Goal: Navigation & Orientation: Find specific page/section

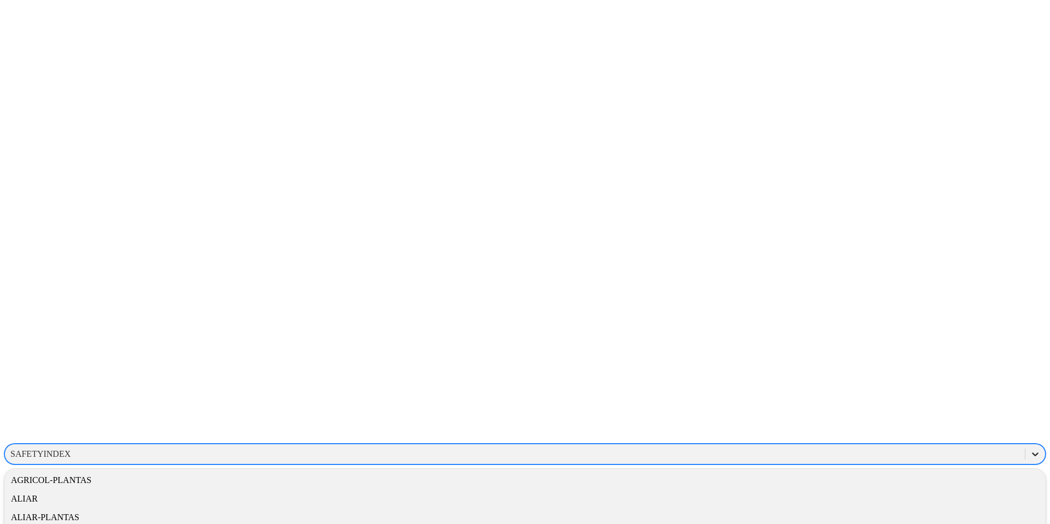
click at [1025, 445] on div at bounding box center [1035, 455] width 20 height 20
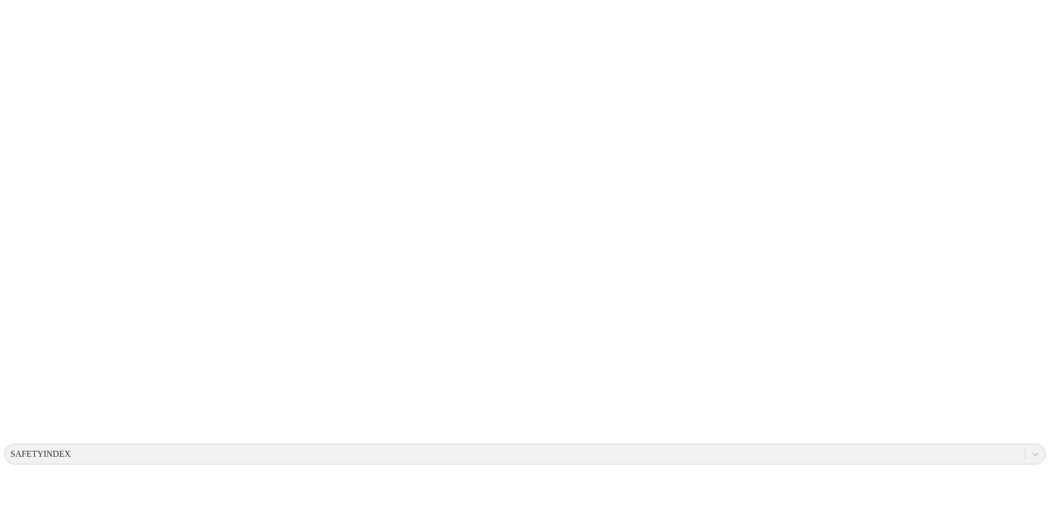
click at [1025, 445] on div at bounding box center [1035, 455] width 20 height 20
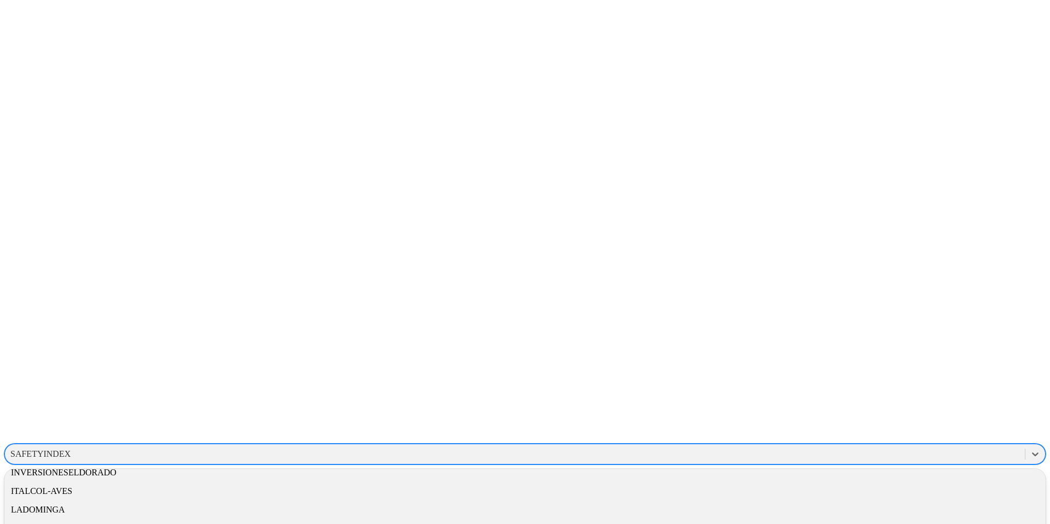
scroll to position [510, 0]
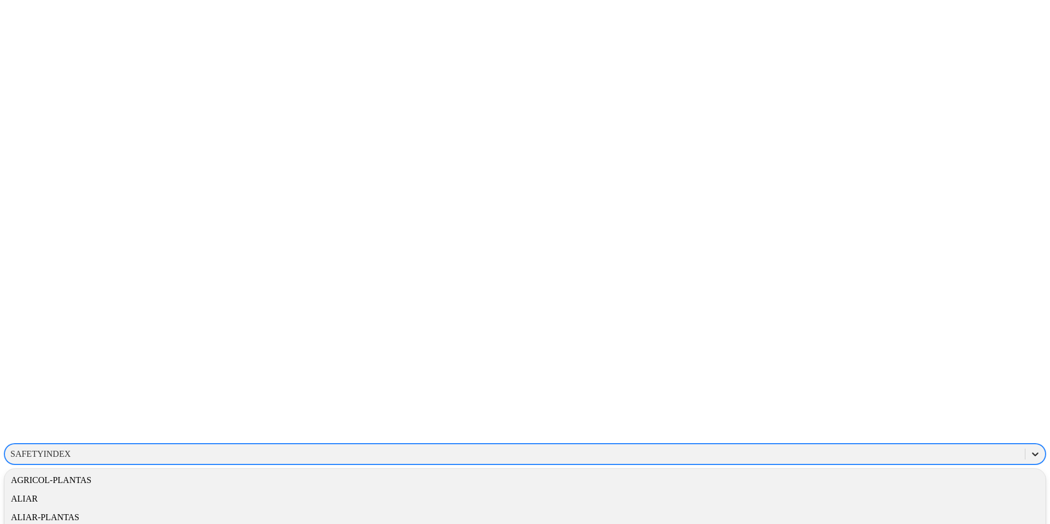
click at [1030, 449] on icon at bounding box center [1035, 454] width 11 height 11
click at [911, 509] on div "ALIAR-PLANTAS" at bounding box center [524, 518] width 1041 height 19
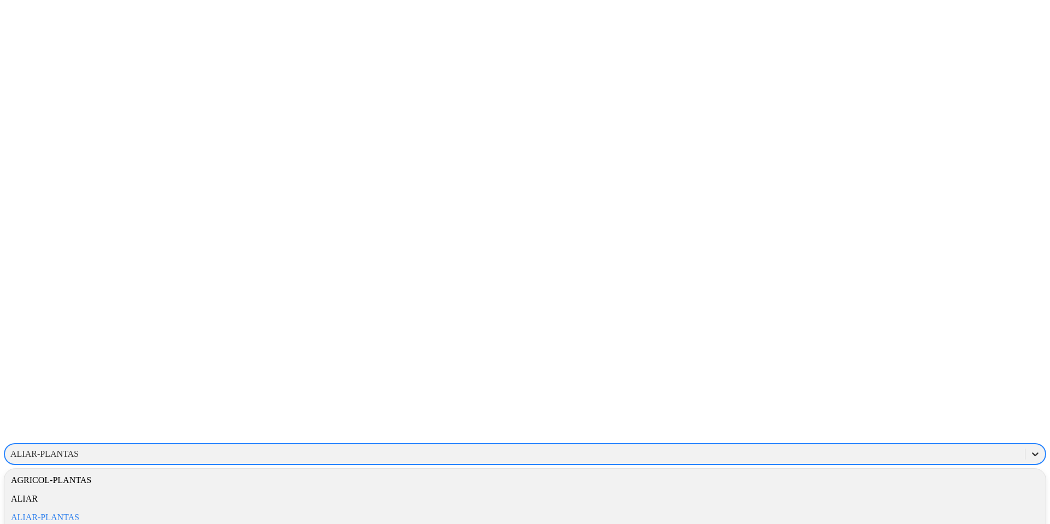
click at [1030, 449] on icon at bounding box center [1035, 454] width 11 height 11
click at [900, 509] on div "ALIAR-PLANTAS" at bounding box center [524, 518] width 1041 height 19
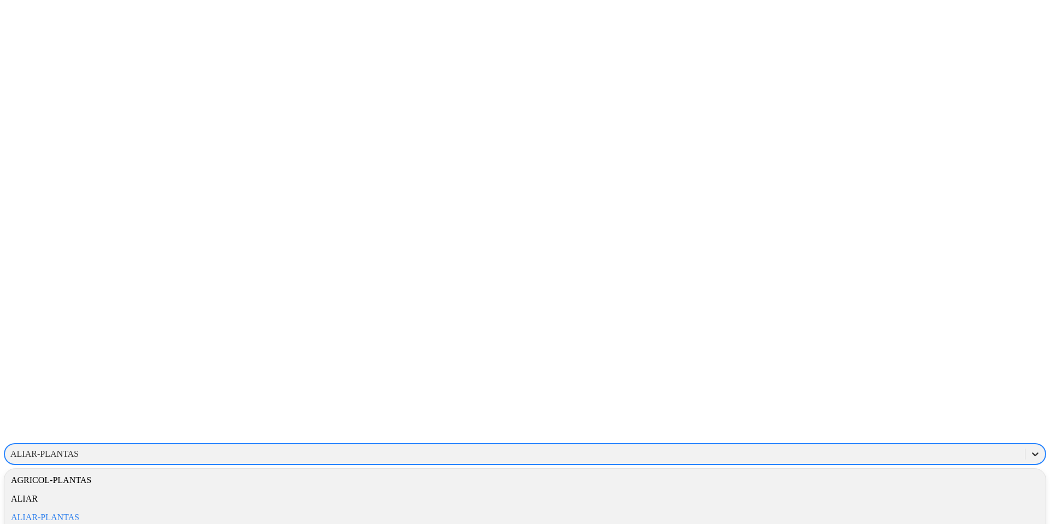
click at [1030, 449] on icon at bounding box center [1035, 454] width 11 height 11
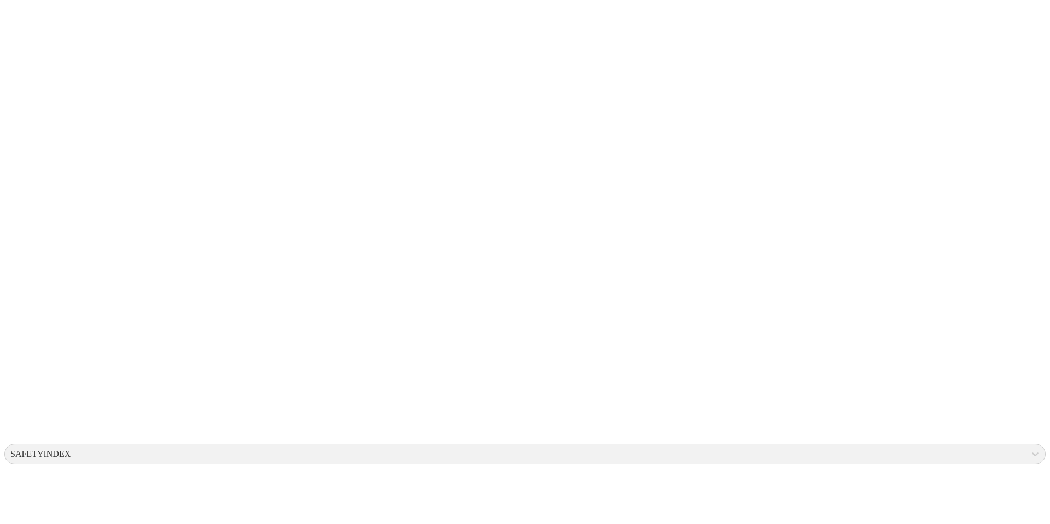
click at [1030, 449] on icon at bounding box center [1035, 454] width 11 height 11
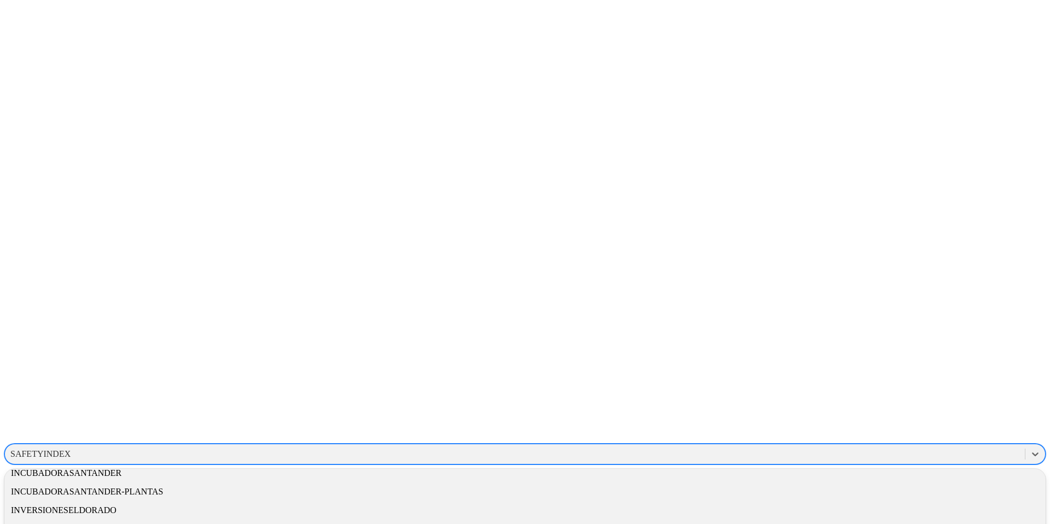
scroll to position [510, 0]
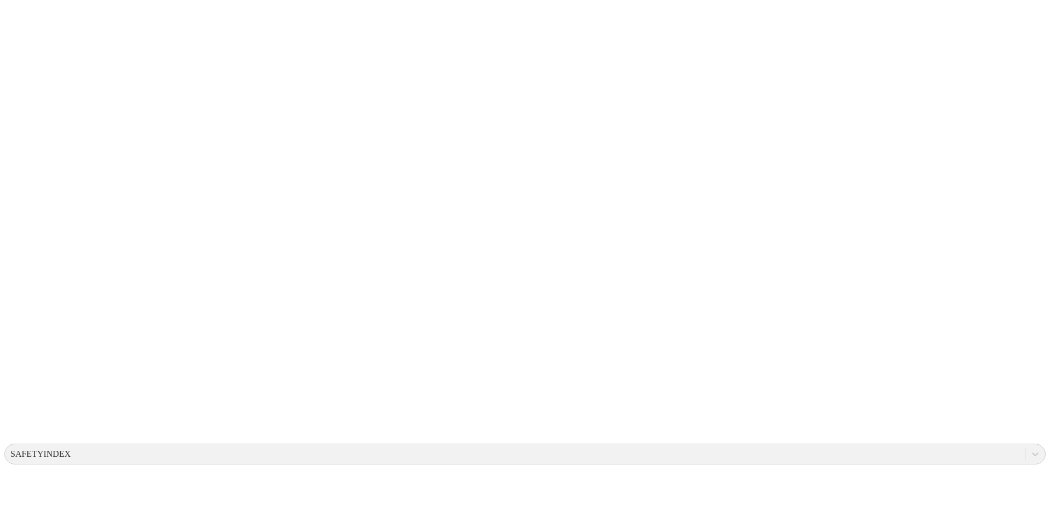
click at [1030, 449] on icon at bounding box center [1035, 454] width 11 height 11
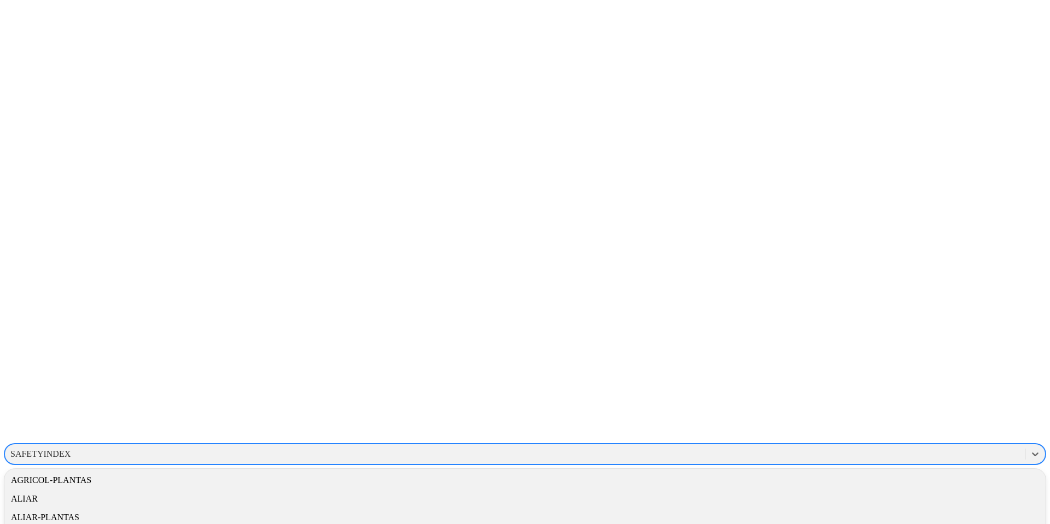
click at [889, 509] on div "ALIAR-PLANTAS" at bounding box center [524, 518] width 1041 height 19
